Goal: Navigation & Orientation: Find specific page/section

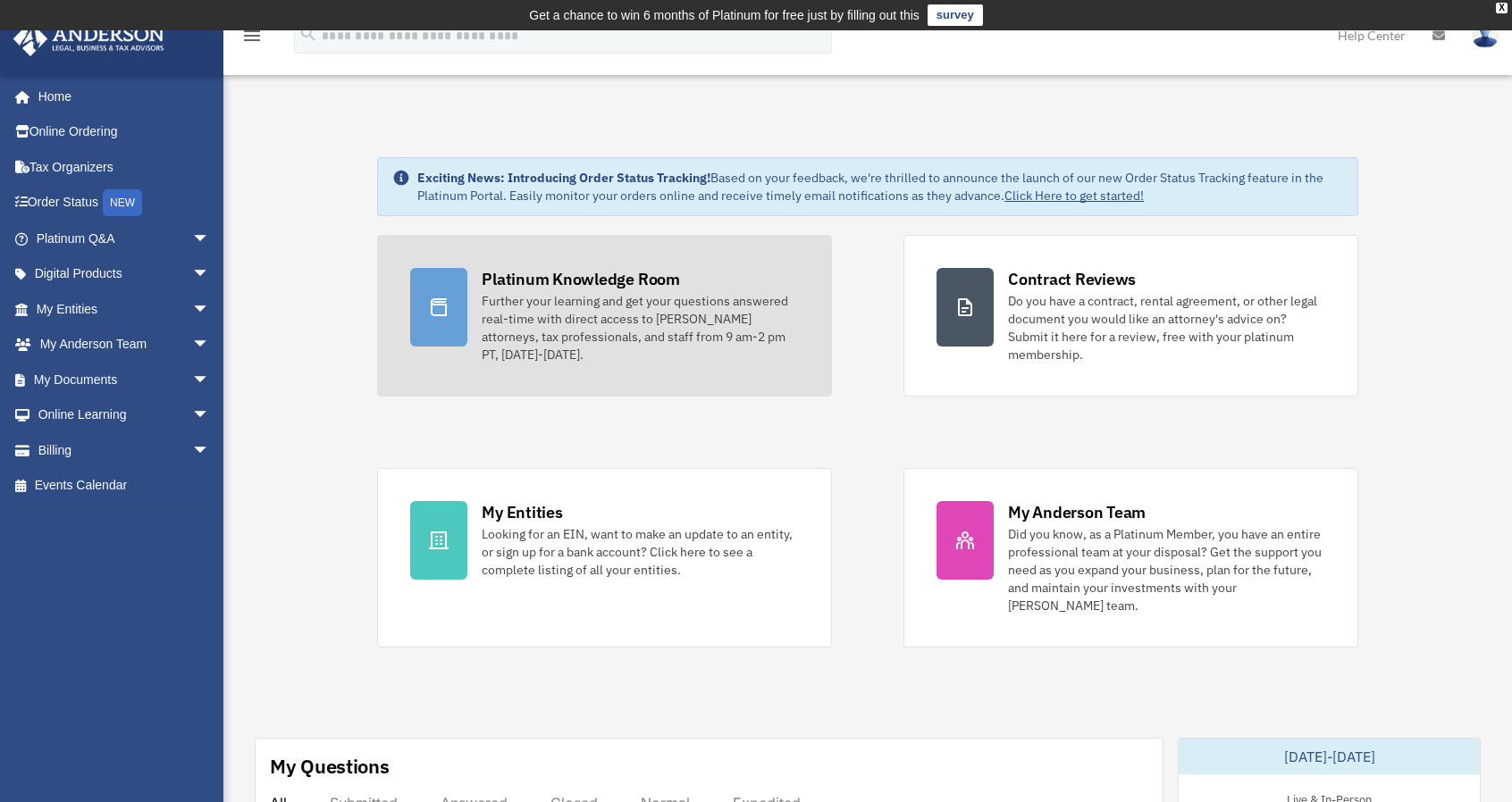
click at [613, 287] on div "Platinum Knowledge Room" at bounding box center [581, 279] width 199 height 23
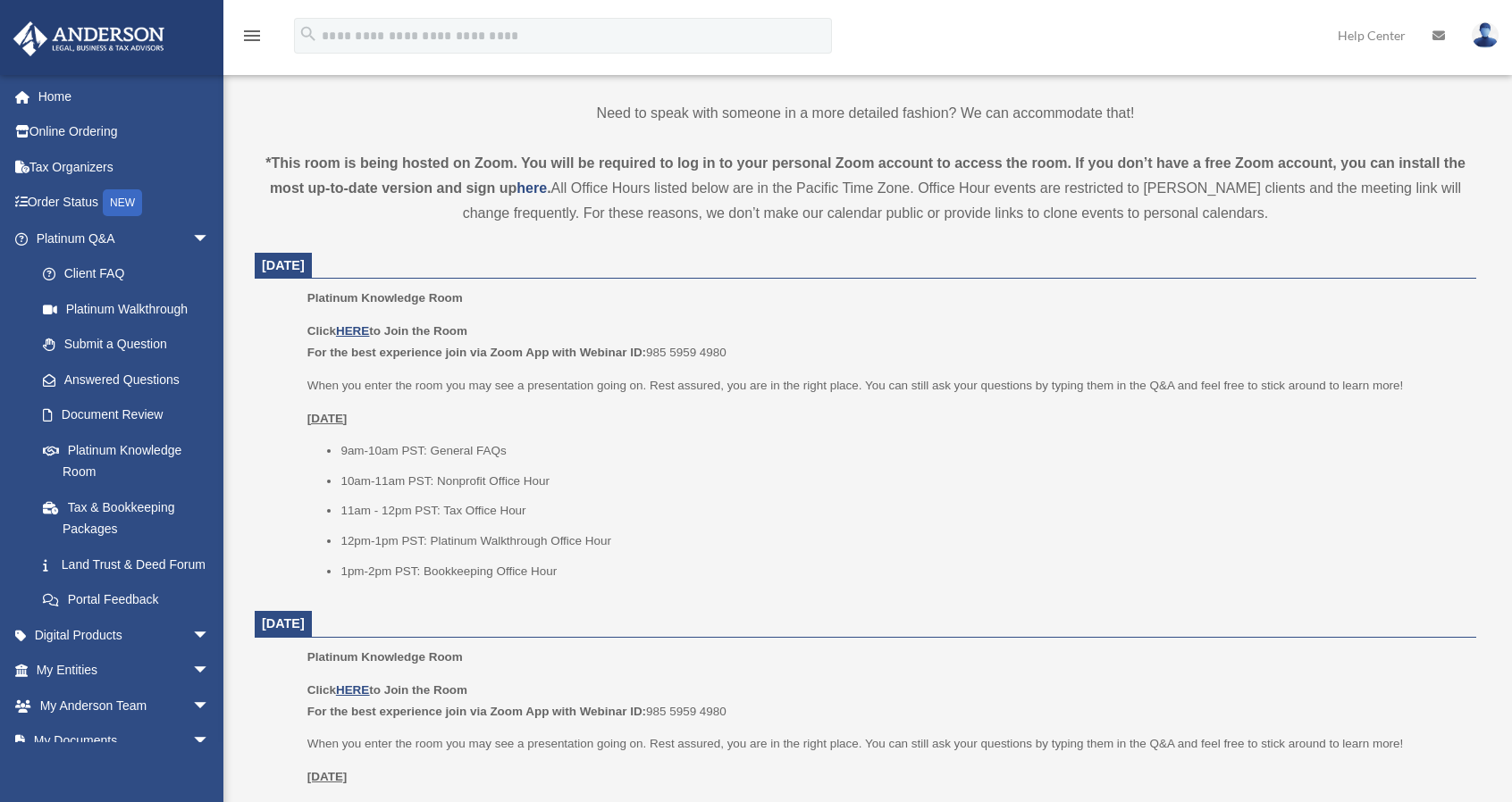
scroll to position [568, 0]
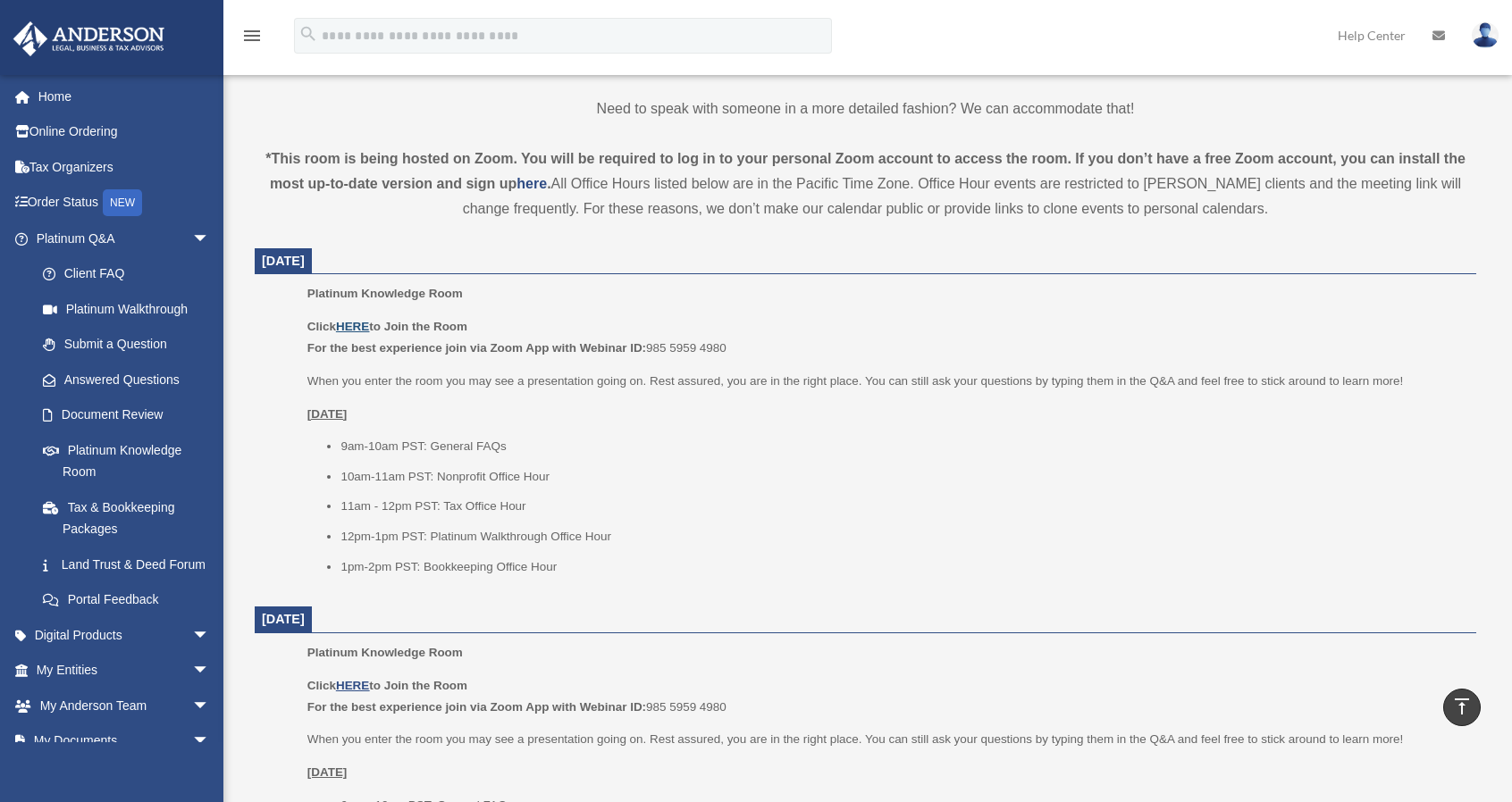
click at [361, 328] on u "HERE" at bounding box center [353, 327] width 33 height 14
click at [1498, 36] on link at bounding box center [1485, 34] width 54 height 78
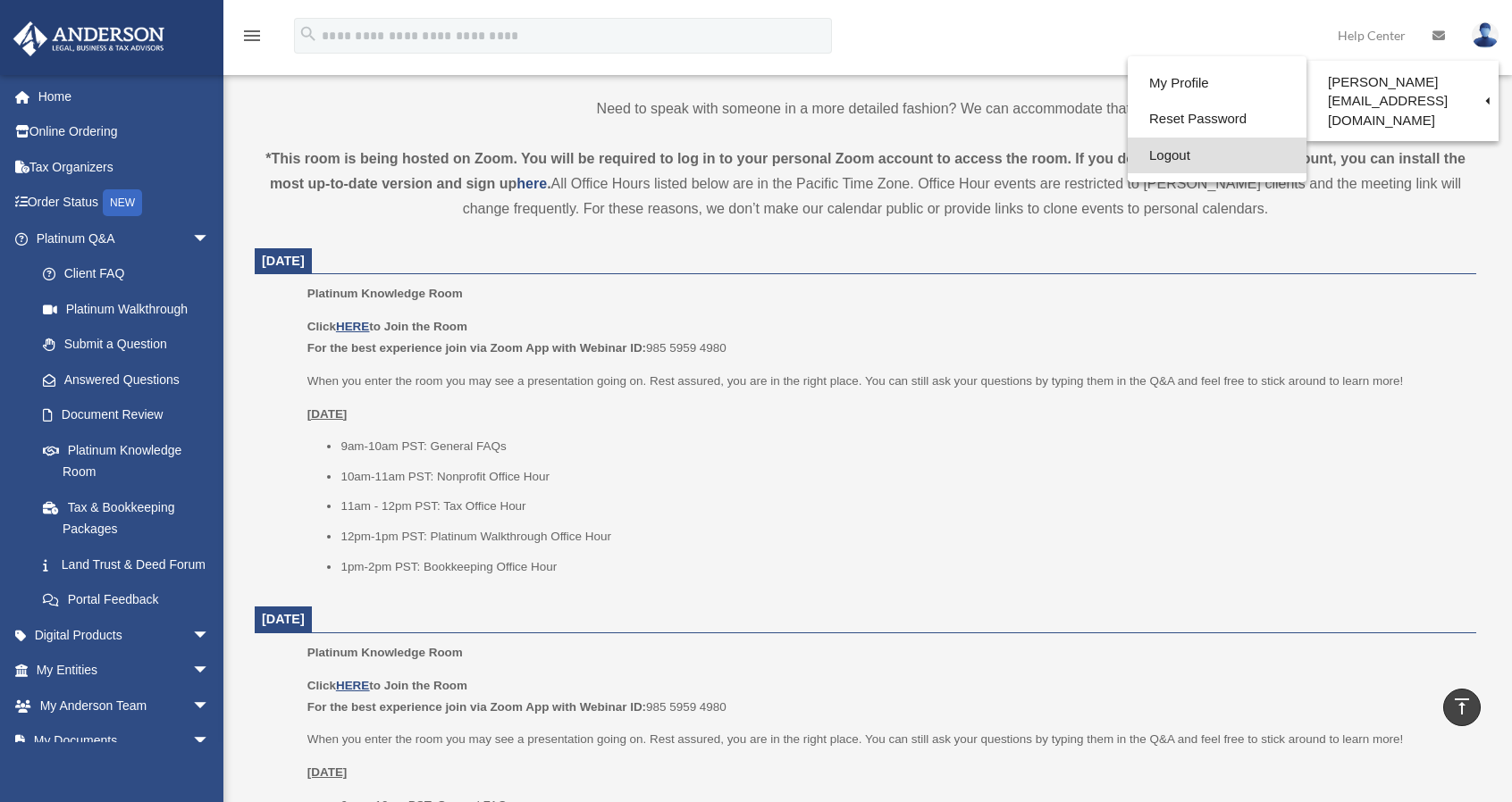
click at [1181, 149] on link "Logout" at bounding box center [1217, 156] width 179 height 36
